Goal: Task Accomplishment & Management: Use online tool/utility

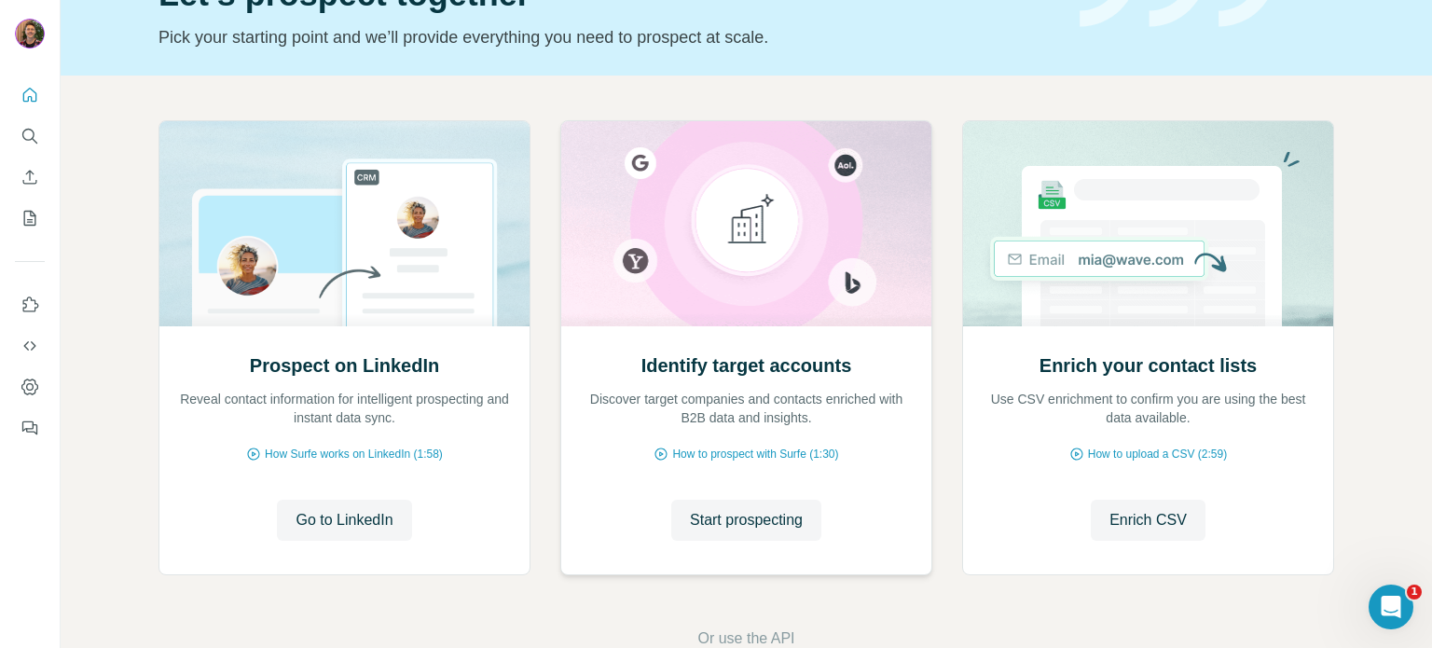
scroll to position [157, 0]
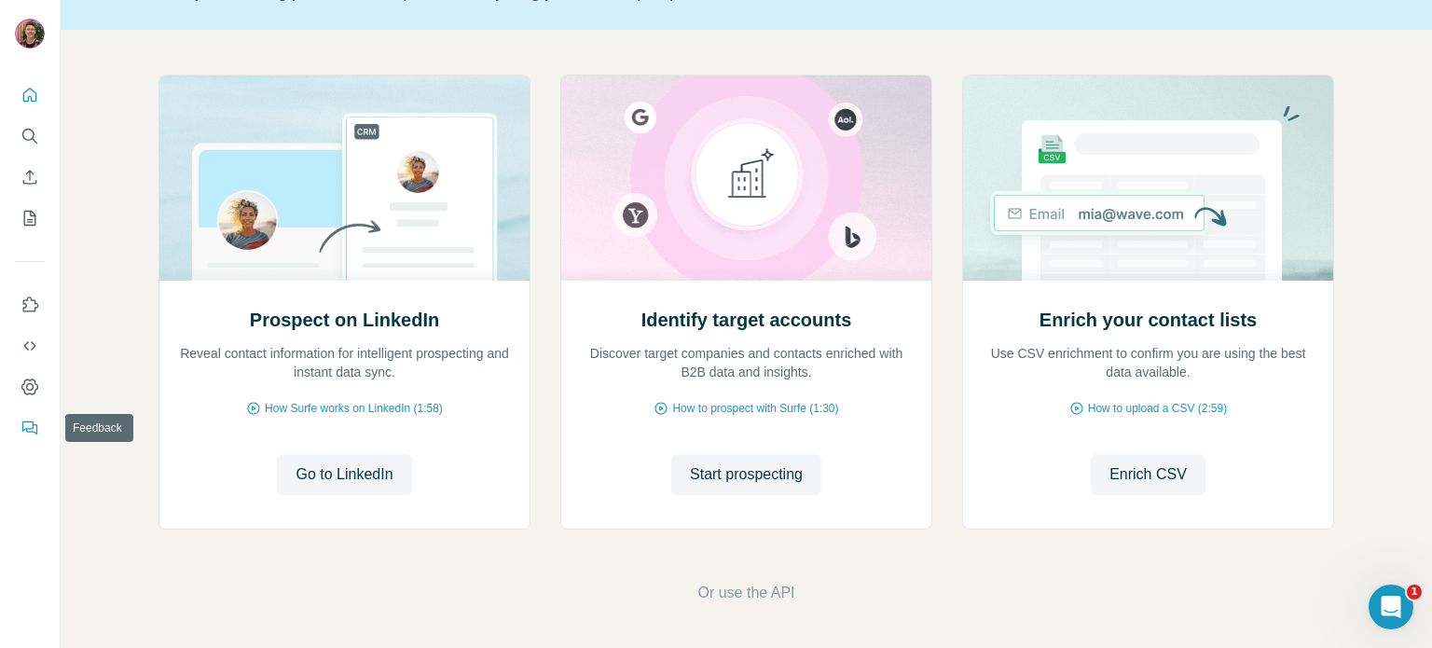
click at [21, 424] on icon "Feedback" at bounding box center [30, 428] width 19 height 19
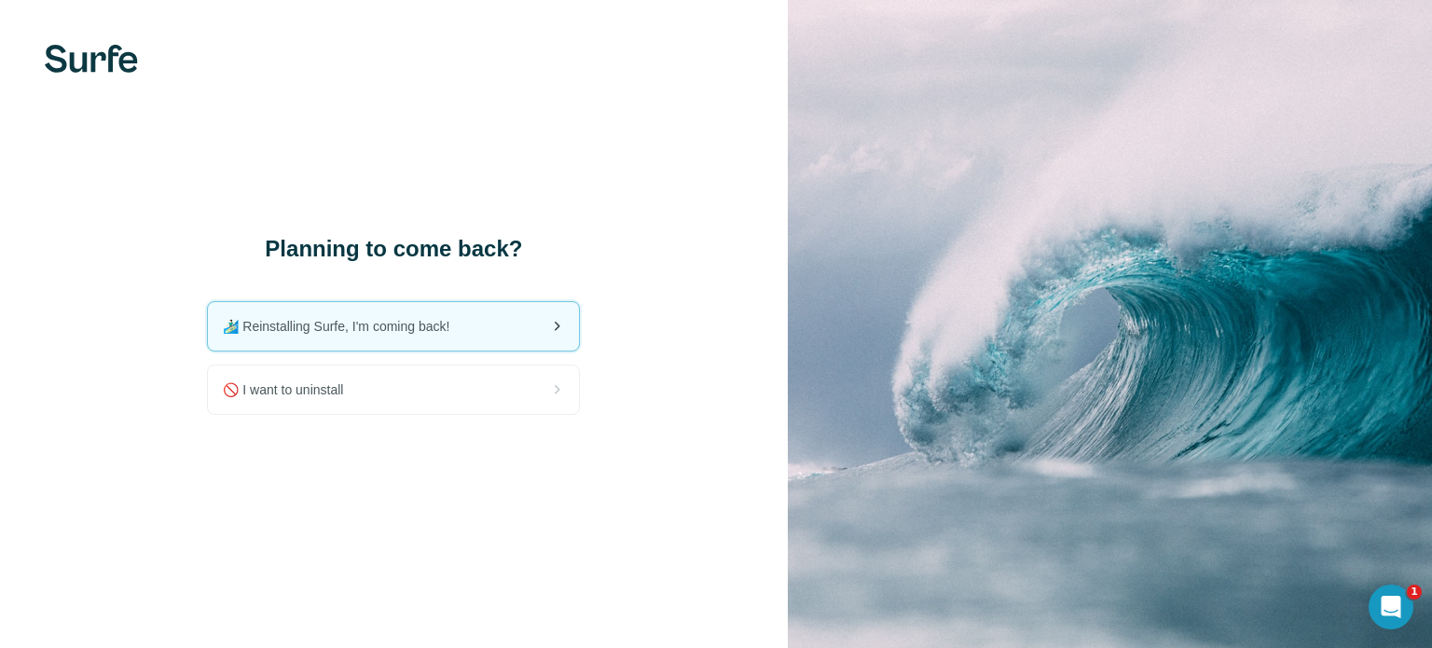
click at [269, 327] on span "🏄🏻‍♂️ Reinstalling Surfe, I'm coming back!" at bounding box center [343, 326] width 241 height 19
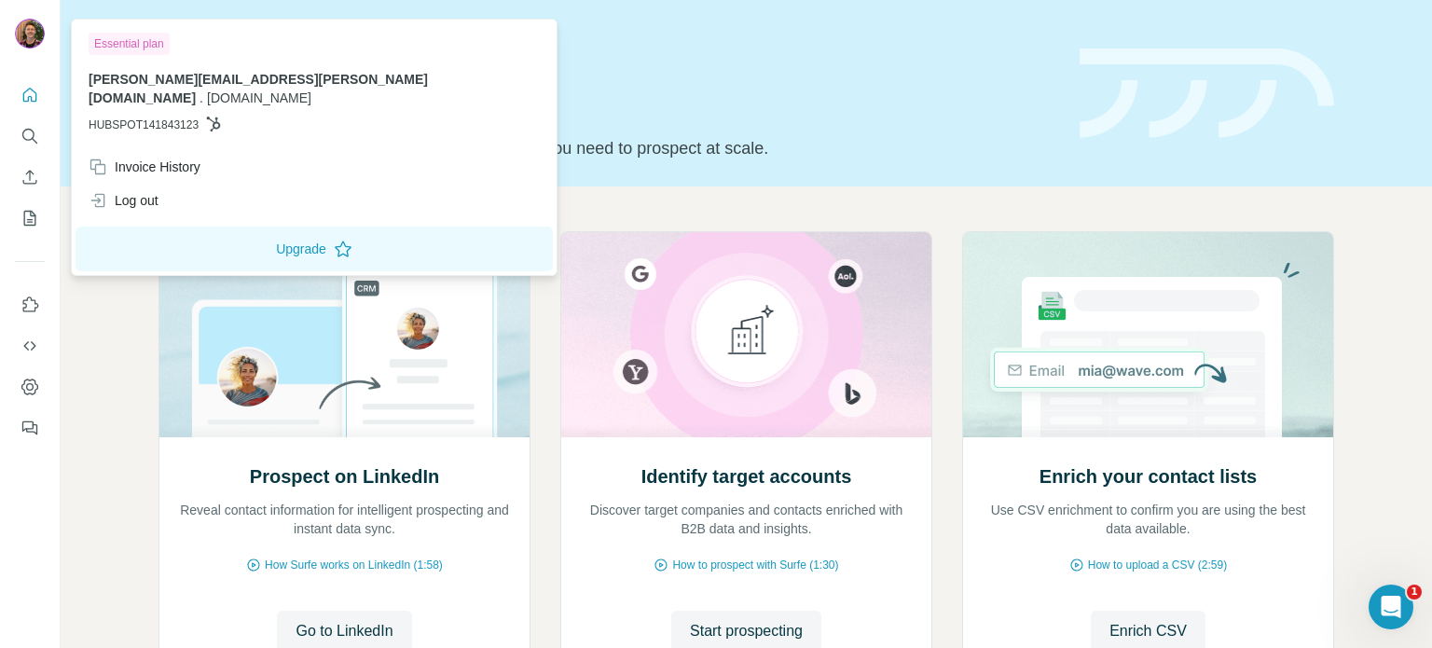
click at [36, 34] on img at bounding box center [30, 34] width 30 height 30
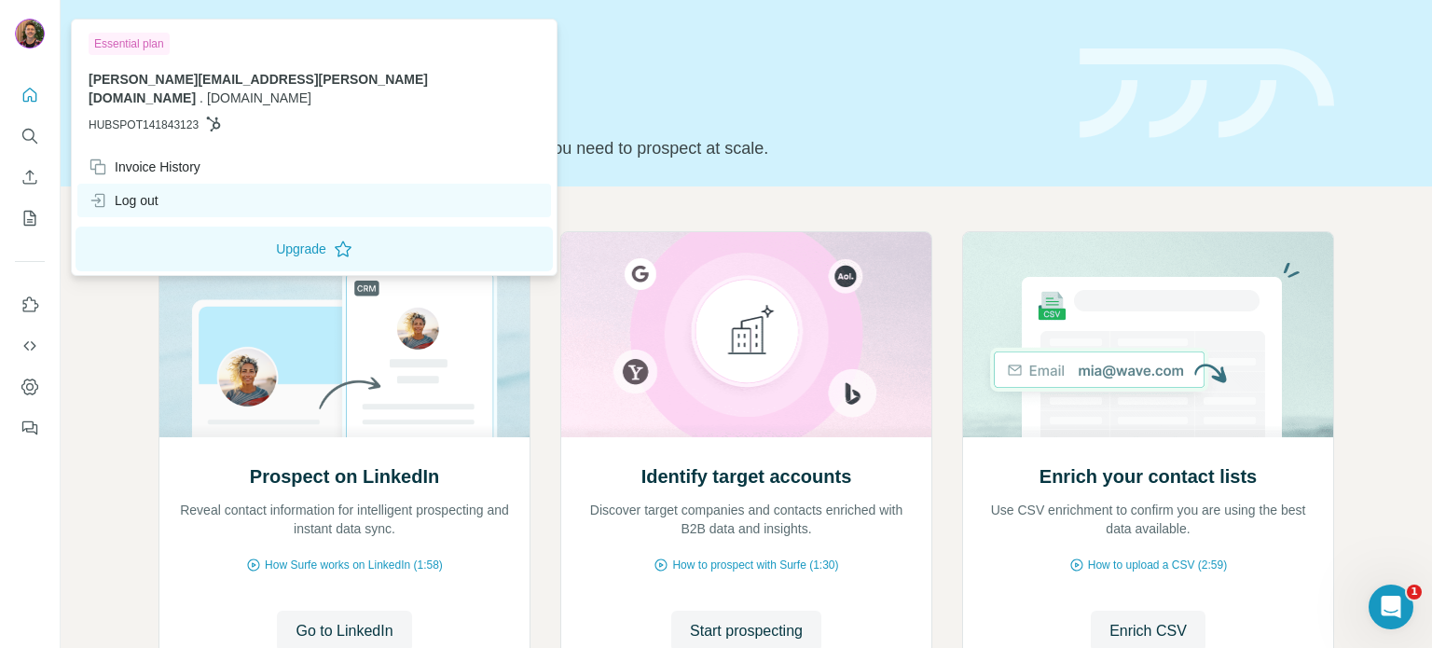
click at [116, 184] on div "Log out" at bounding box center [314, 201] width 474 height 34
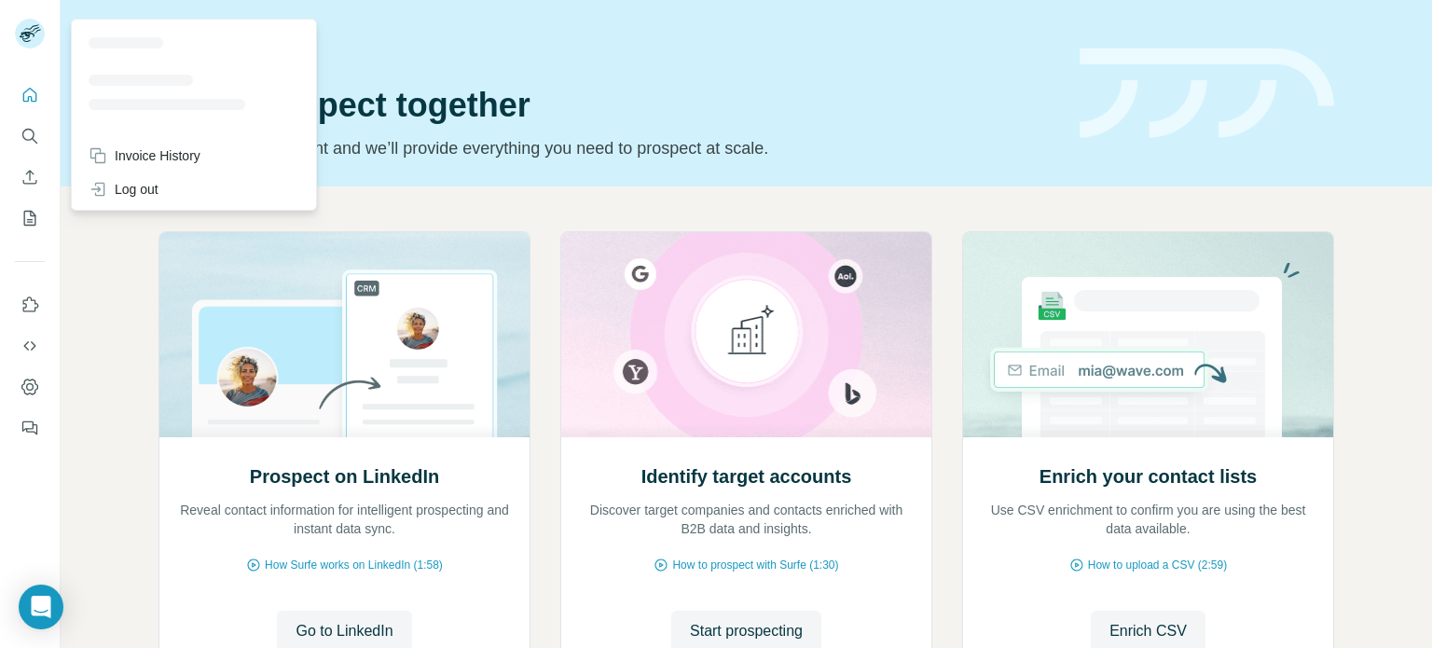
click at [30, 29] on icon at bounding box center [31, 28] width 16 height 6
click at [34, 97] on icon "Quick start" at bounding box center [30, 95] width 19 height 19
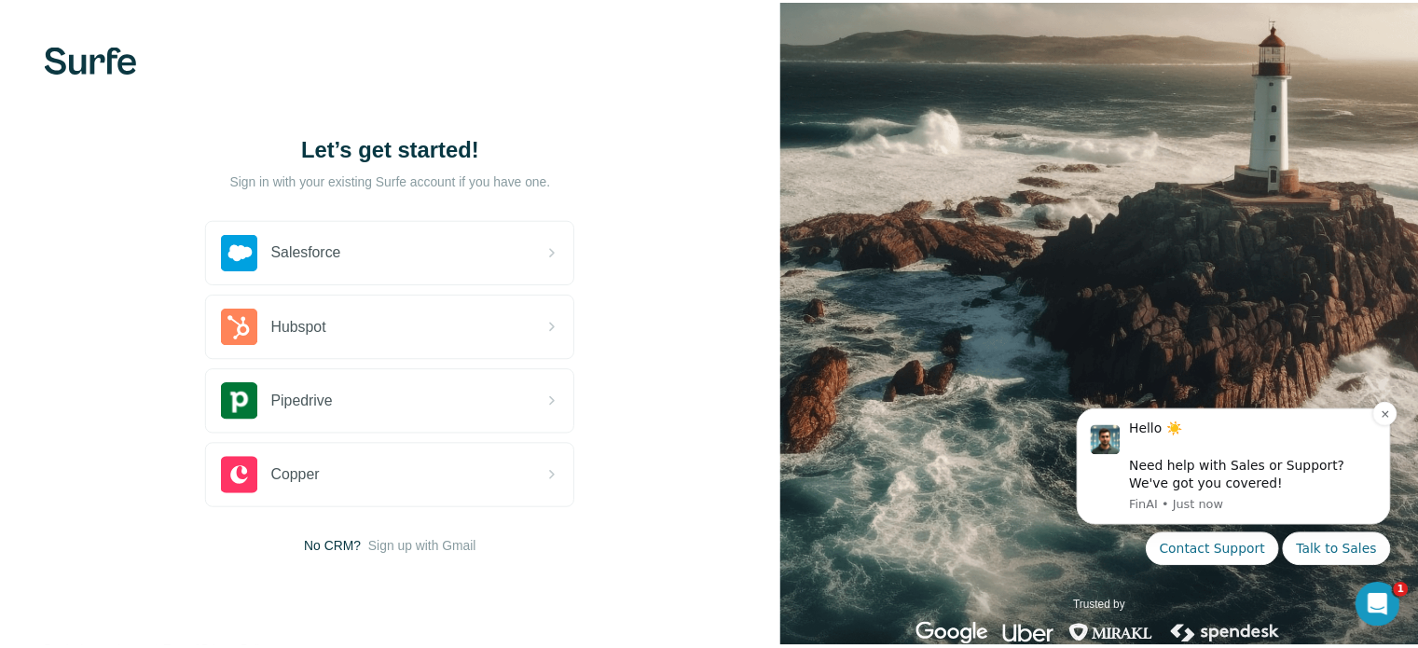
scroll to position [42, 0]
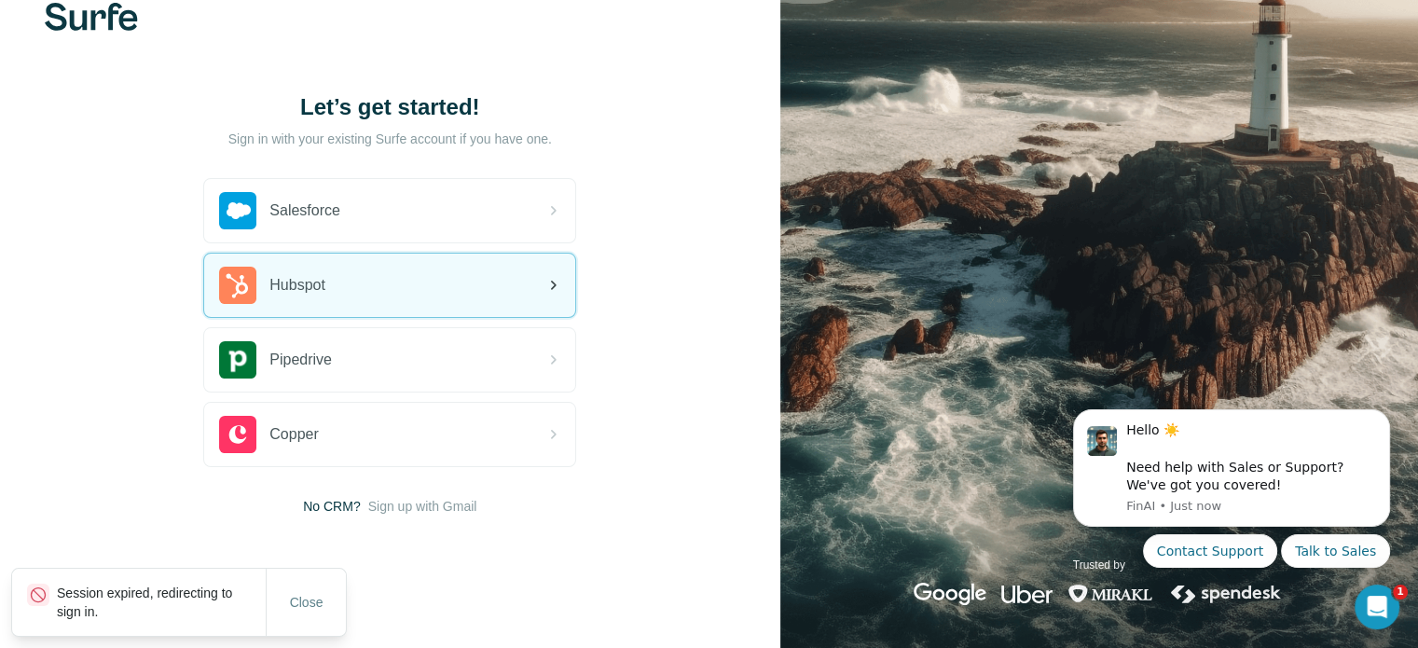
click at [343, 286] on div "Hubspot" at bounding box center [389, 285] width 371 height 63
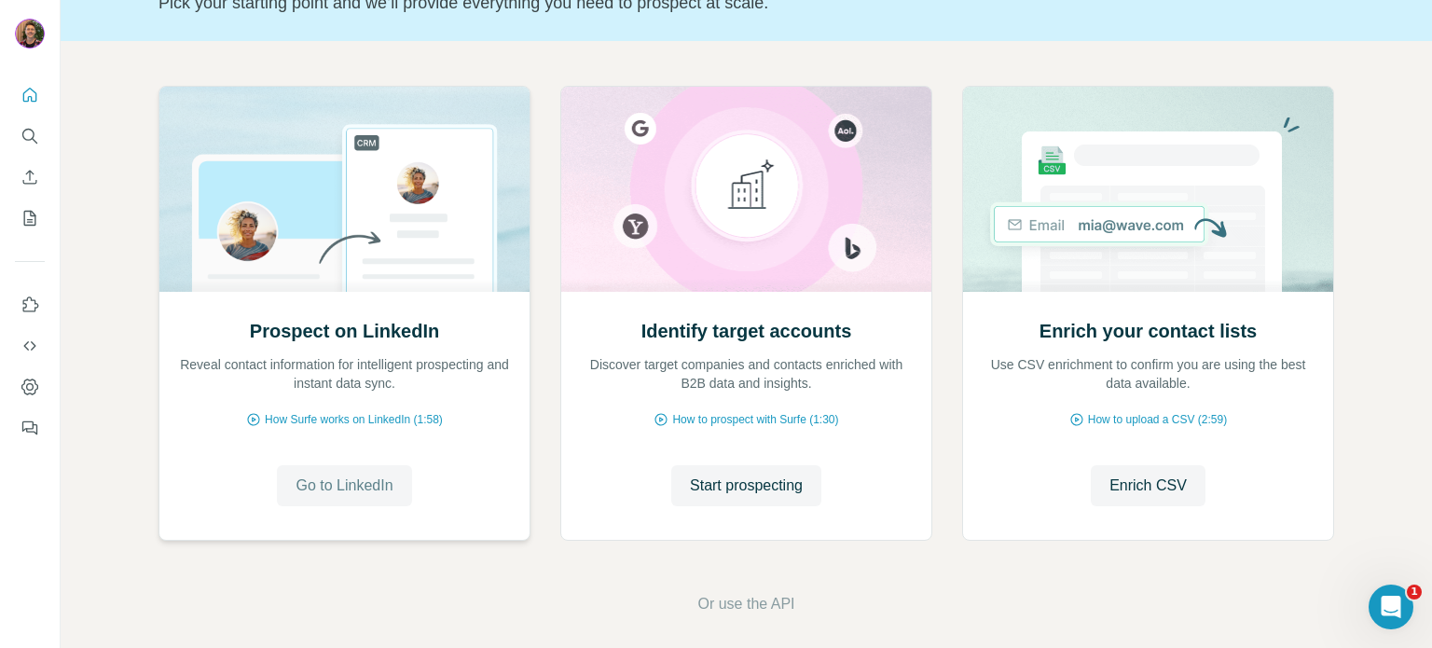
scroll to position [157, 0]
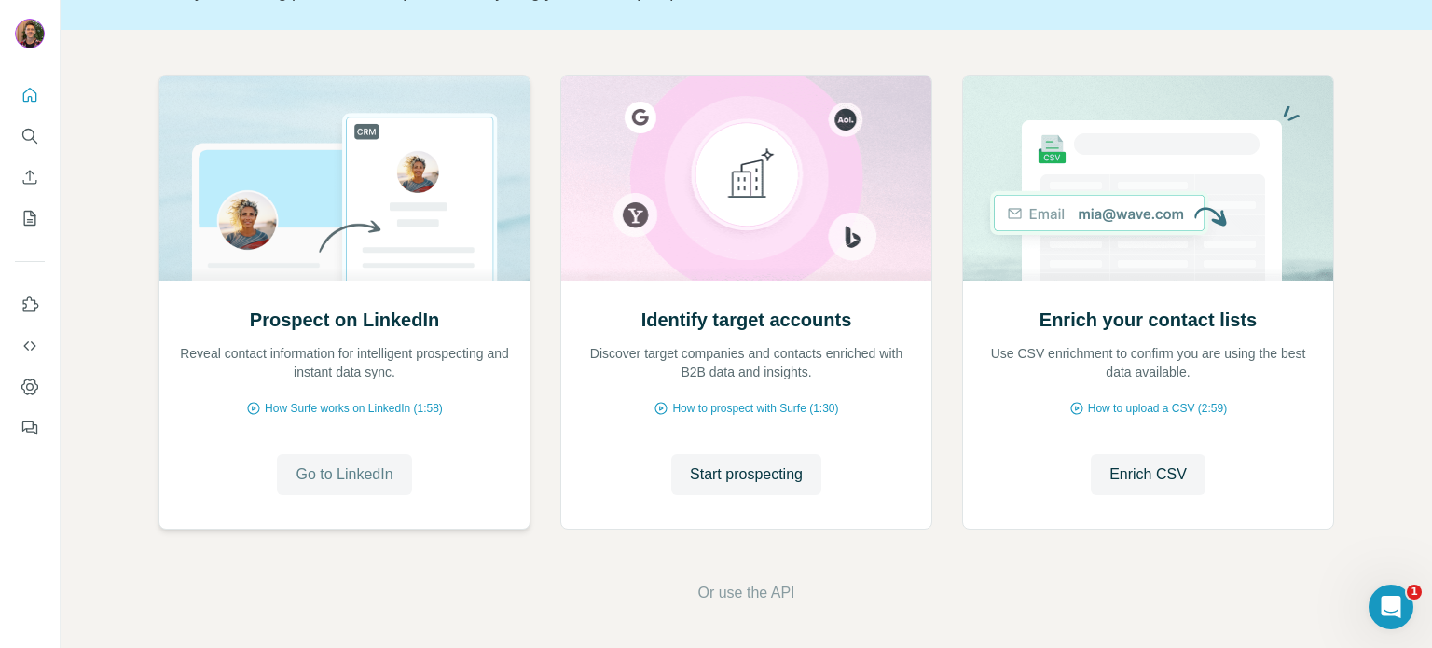
click at [342, 478] on span "Go to LinkedIn" at bounding box center [343, 474] width 97 height 22
